Goal: Task Accomplishment & Management: Use online tool/utility

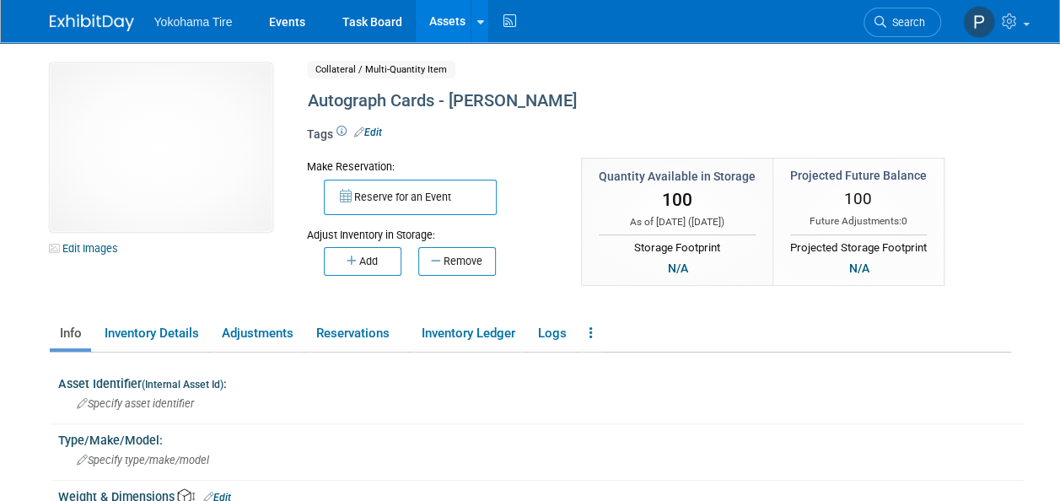
click at [440, 25] on link "Assets" at bounding box center [447, 21] width 62 height 42
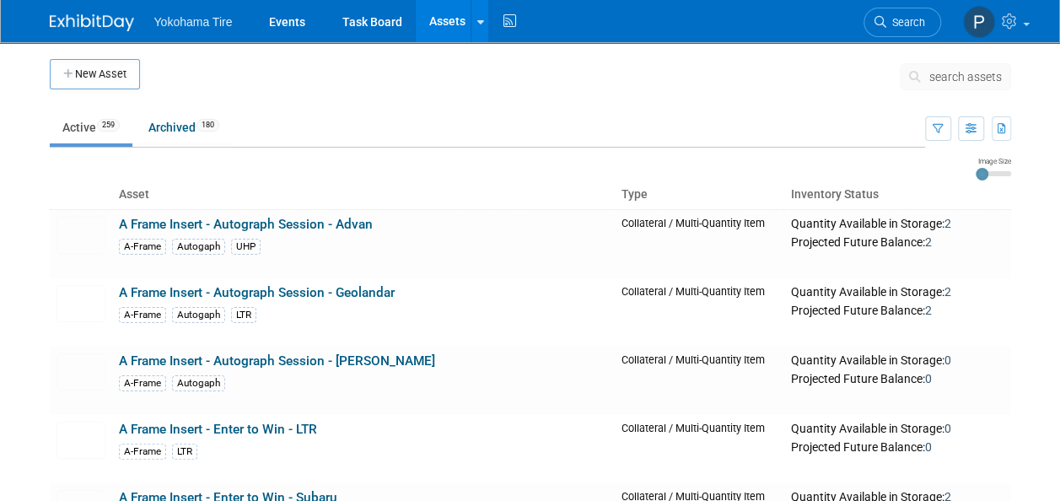
click at [944, 86] on button "search assets" at bounding box center [954, 76] width 111 height 27
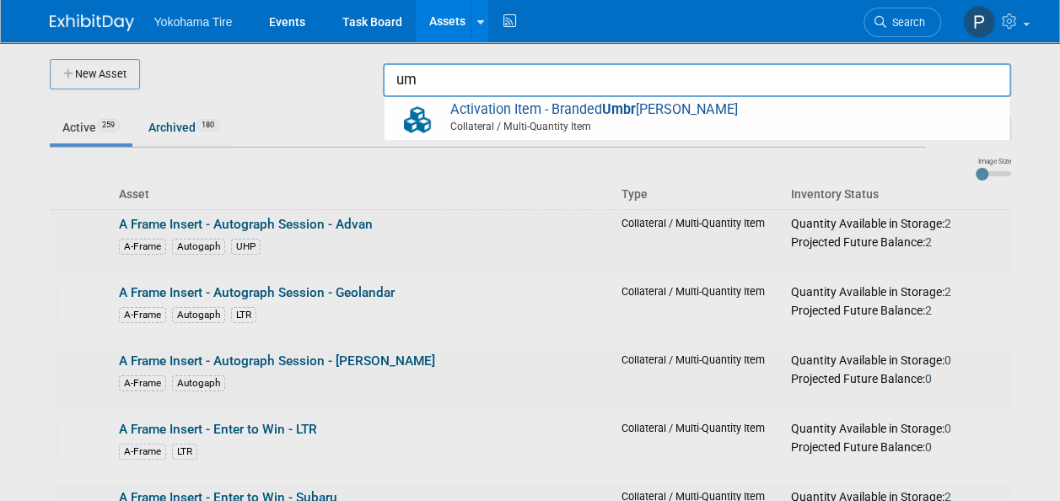
type input "u"
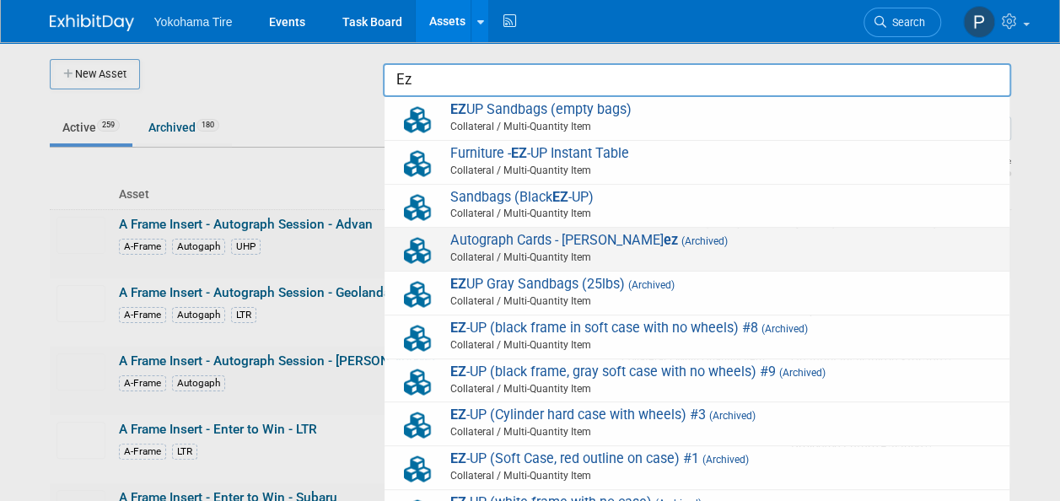
scroll to position [8, 0]
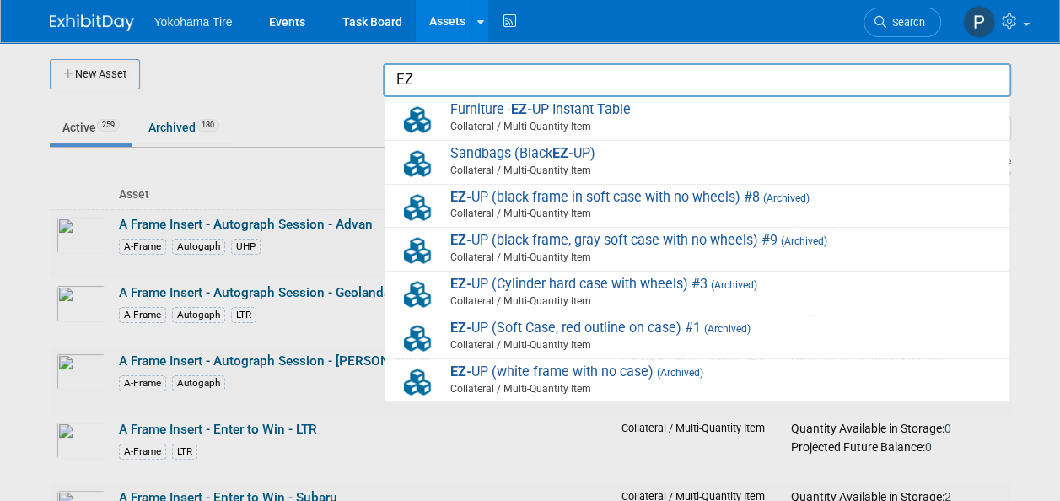
type input "E"
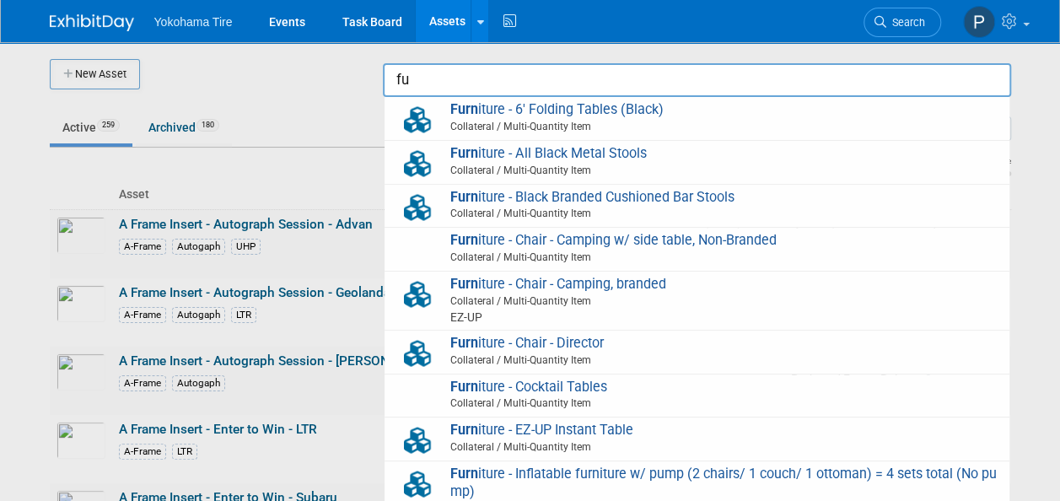
type input "f"
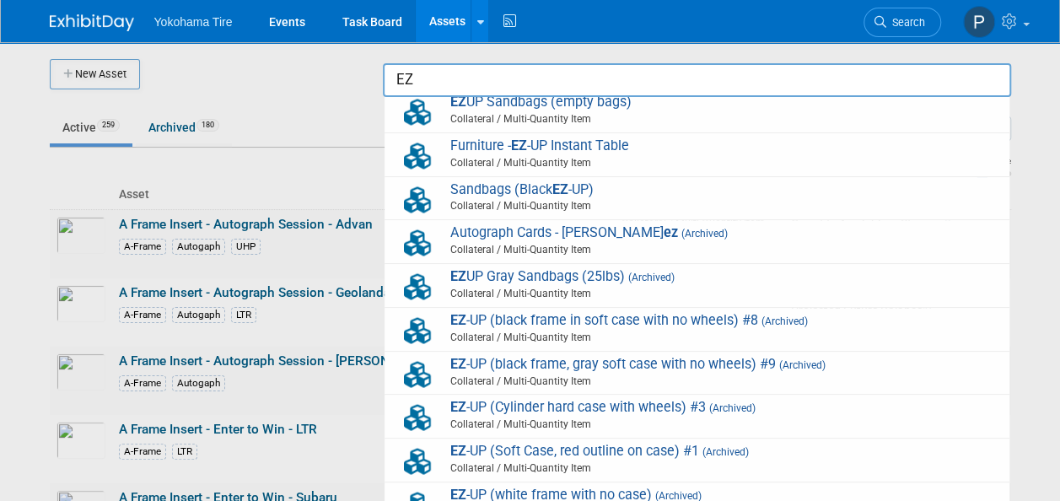
type input "E"
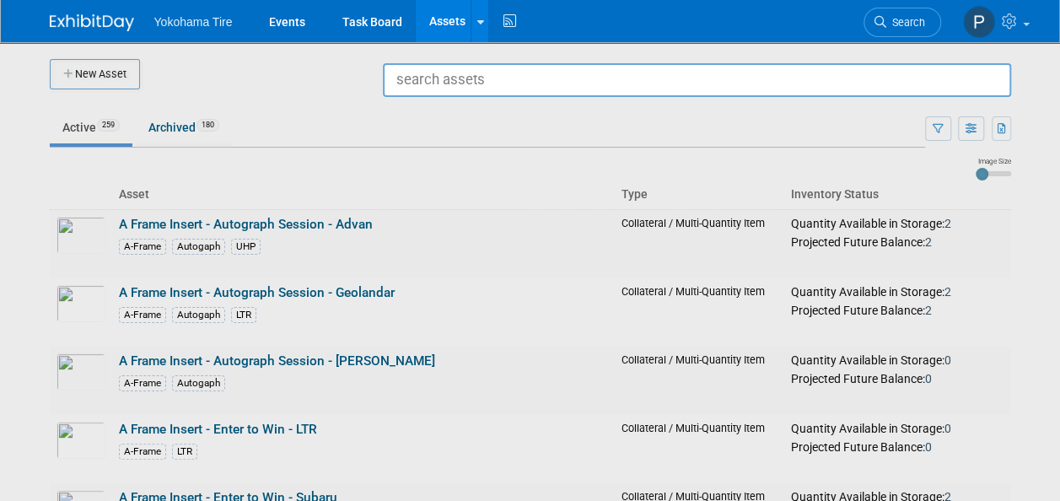
click at [530, 344] on div at bounding box center [530, 250] width 0 height 501
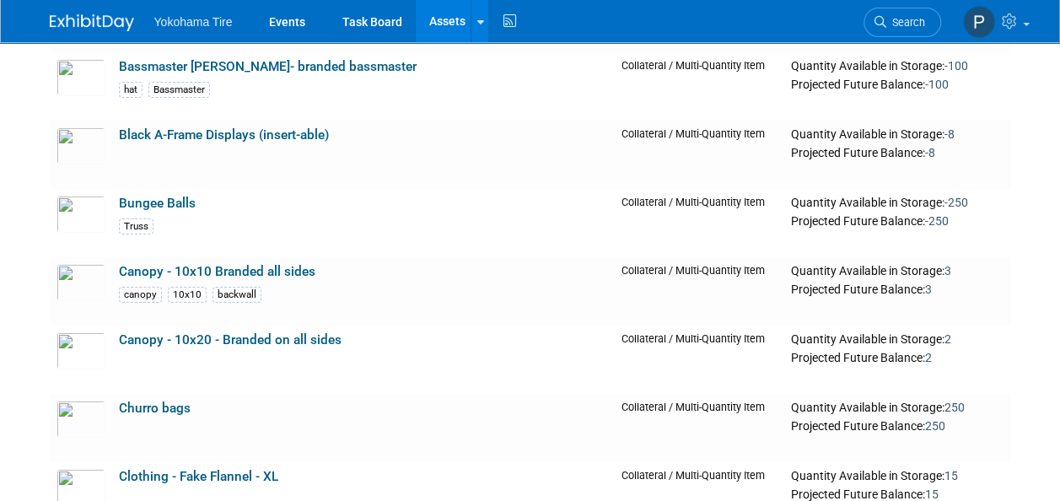
scroll to position [6001, 0]
